Goal: Ask a question: Seek information or help from site administrators or community

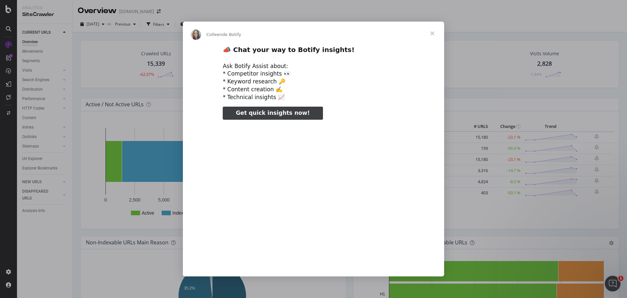
type input "3296666"
click at [275, 113] on span "Get quick insights now!" at bounding box center [273, 112] width 74 height 7
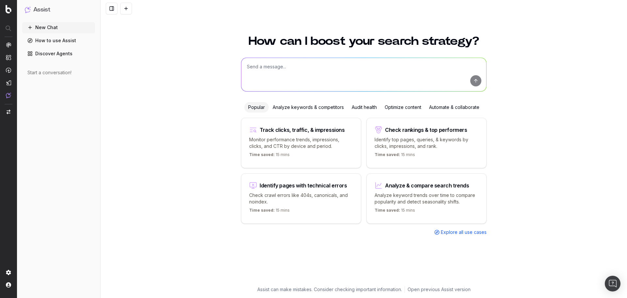
click at [428, 196] on p "Analyze keyword trends over time to compare popularity and detect seasonality s…" at bounding box center [427, 198] width 104 height 13
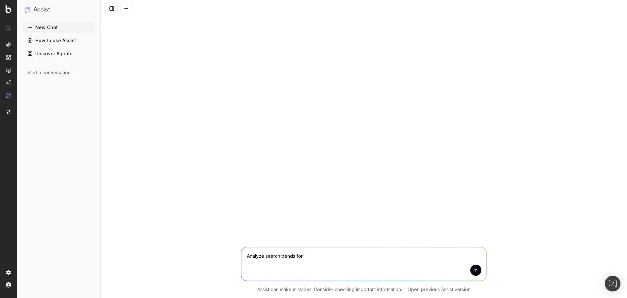
click at [49, 44] on link "How to use Assist" at bounding box center [58, 40] width 73 height 10
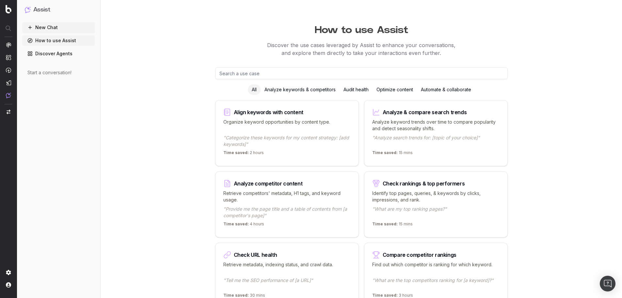
click at [357, 89] on div "Audit health" at bounding box center [356, 89] width 33 height 10
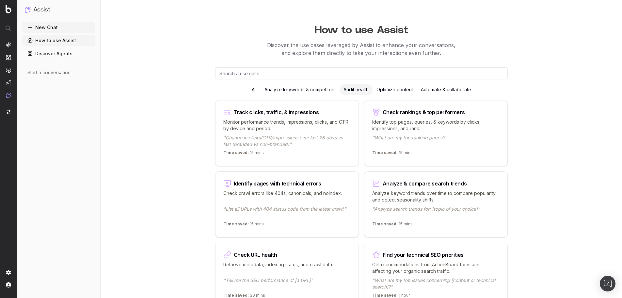
click at [402, 90] on div "Optimize content" at bounding box center [395, 89] width 44 height 10
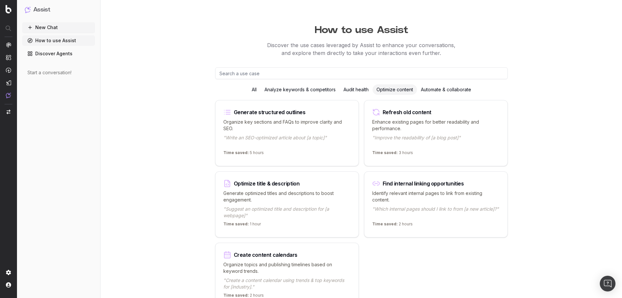
click at [448, 87] on div "Automate & collaborate" at bounding box center [446, 89] width 58 height 10
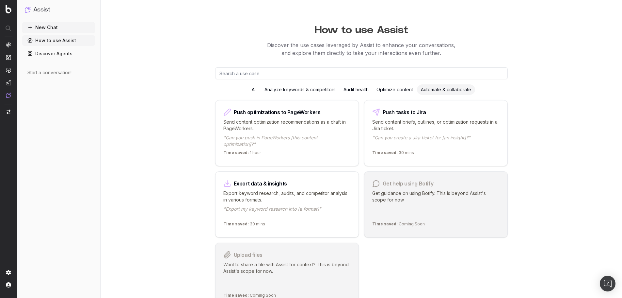
click at [359, 88] on div "Audit health" at bounding box center [356, 89] width 33 height 10
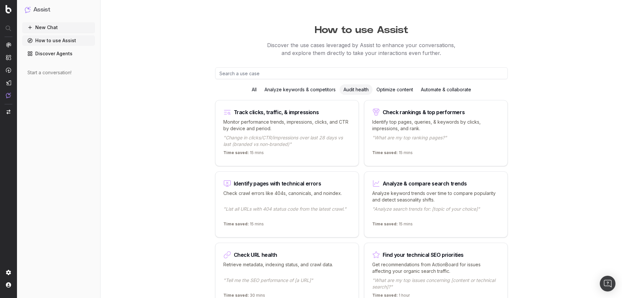
click at [458, 146] on div "Check rankings & top performers Identify top pages, queries, & keywords by clic…" at bounding box center [436, 133] width 144 height 66
